Goal: Navigation & Orientation: Understand site structure

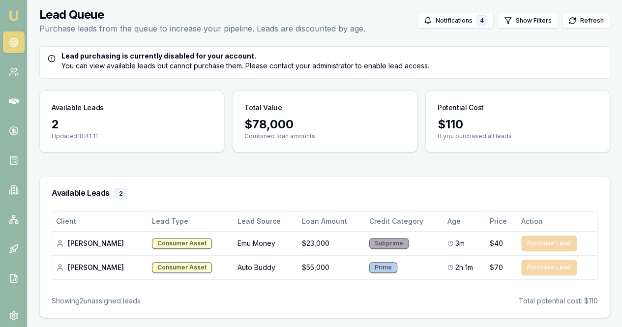
scroll to position [39, 0]
click at [22, 73] on link at bounding box center [14, 72] width 22 height 22
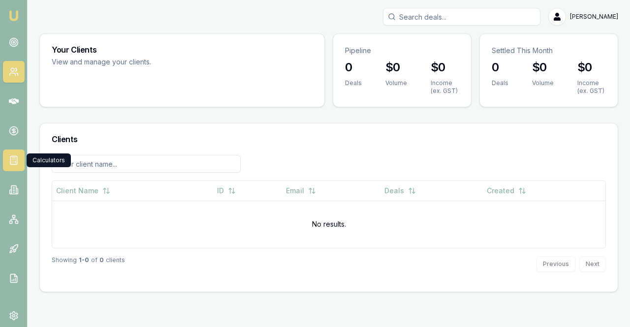
click at [9, 158] on icon at bounding box center [14, 160] width 10 height 10
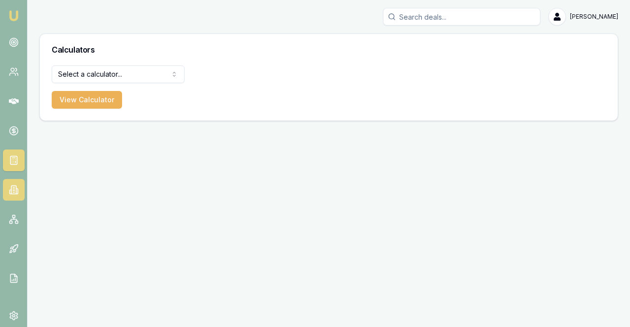
click at [20, 196] on link at bounding box center [14, 190] width 22 height 22
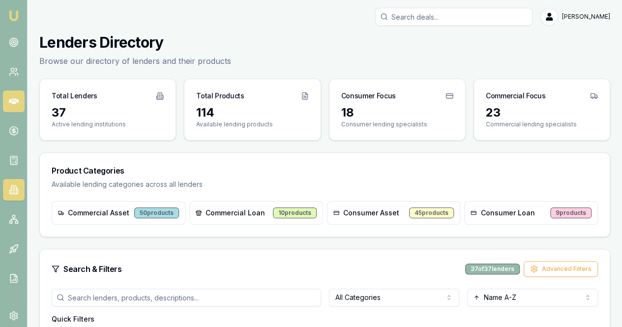
click at [21, 98] on link at bounding box center [14, 101] width 22 height 22
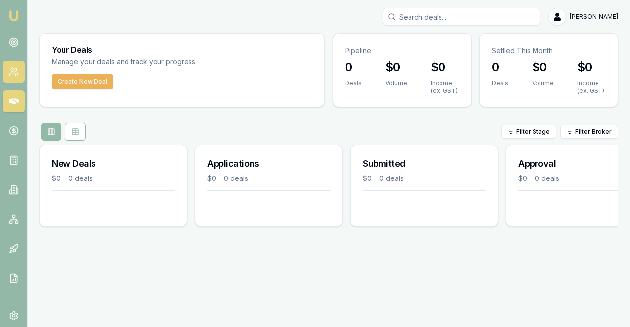
click at [17, 81] on link at bounding box center [14, 72] width 22 height 22
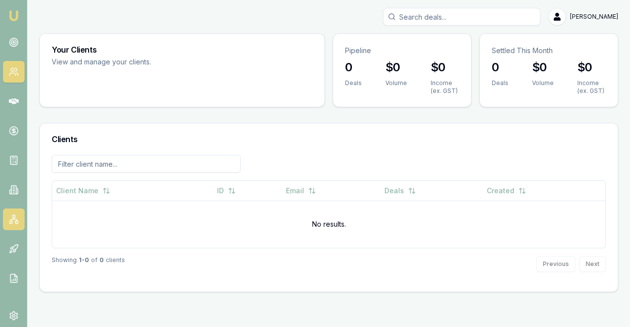
click at [14, 217] on icon at bounding box center [14, 219] width 10 height 10
